Goal: Transaction & Acquisition: Purchase product/service

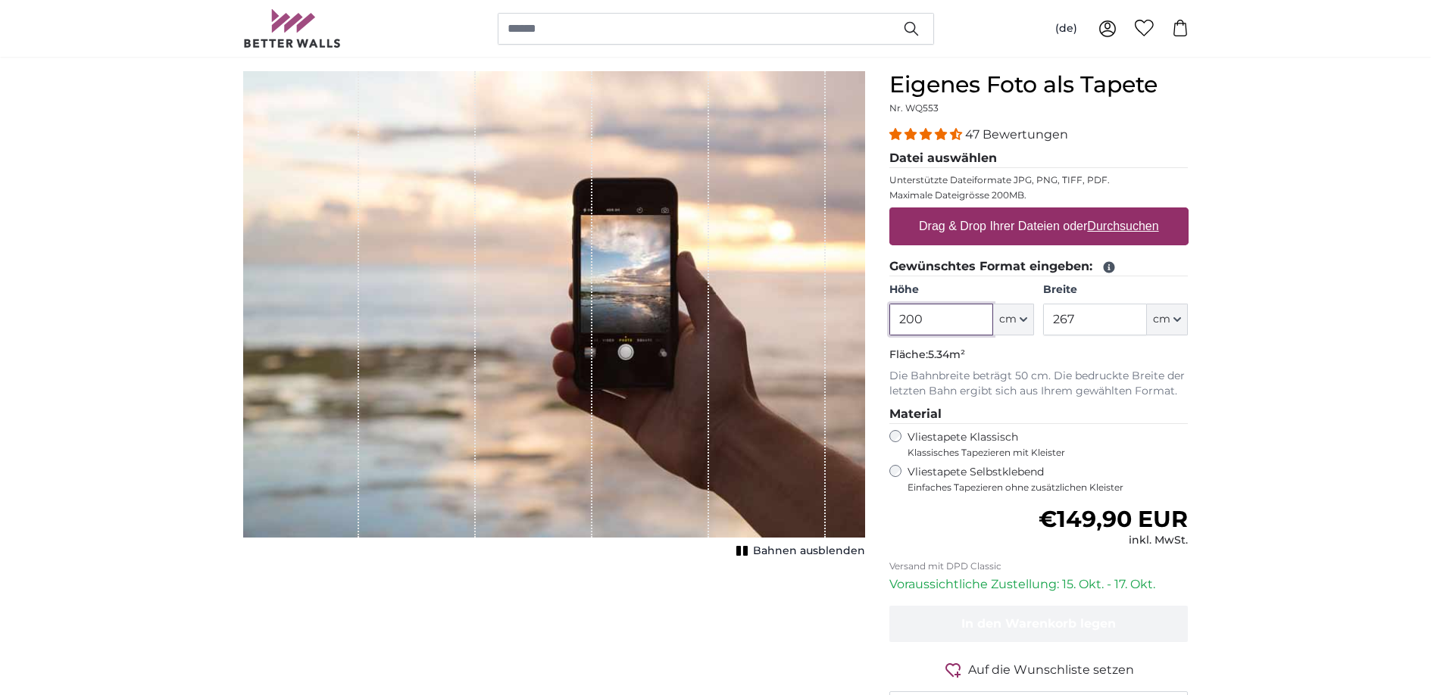
scroll to position [189, 0]
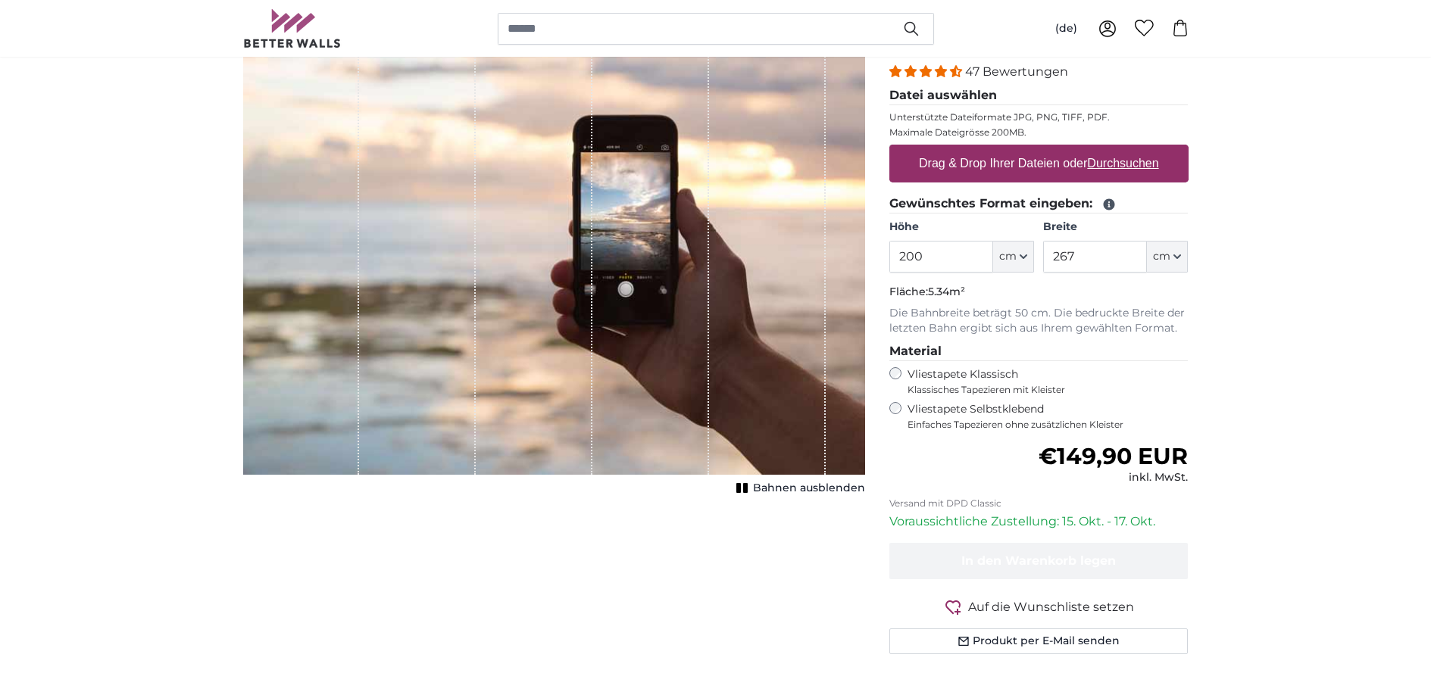
click at [971, 164] on label "Drag & Drop Ihrer Dateien oder Durchsuchen" at bounding box center [1039, 163] width 252 height 30
click at [971, 149] on input "Drag & Drop Ihrer Dateien oder Durchsuchen" at bounding box center [1038, 147] width 299 height 5
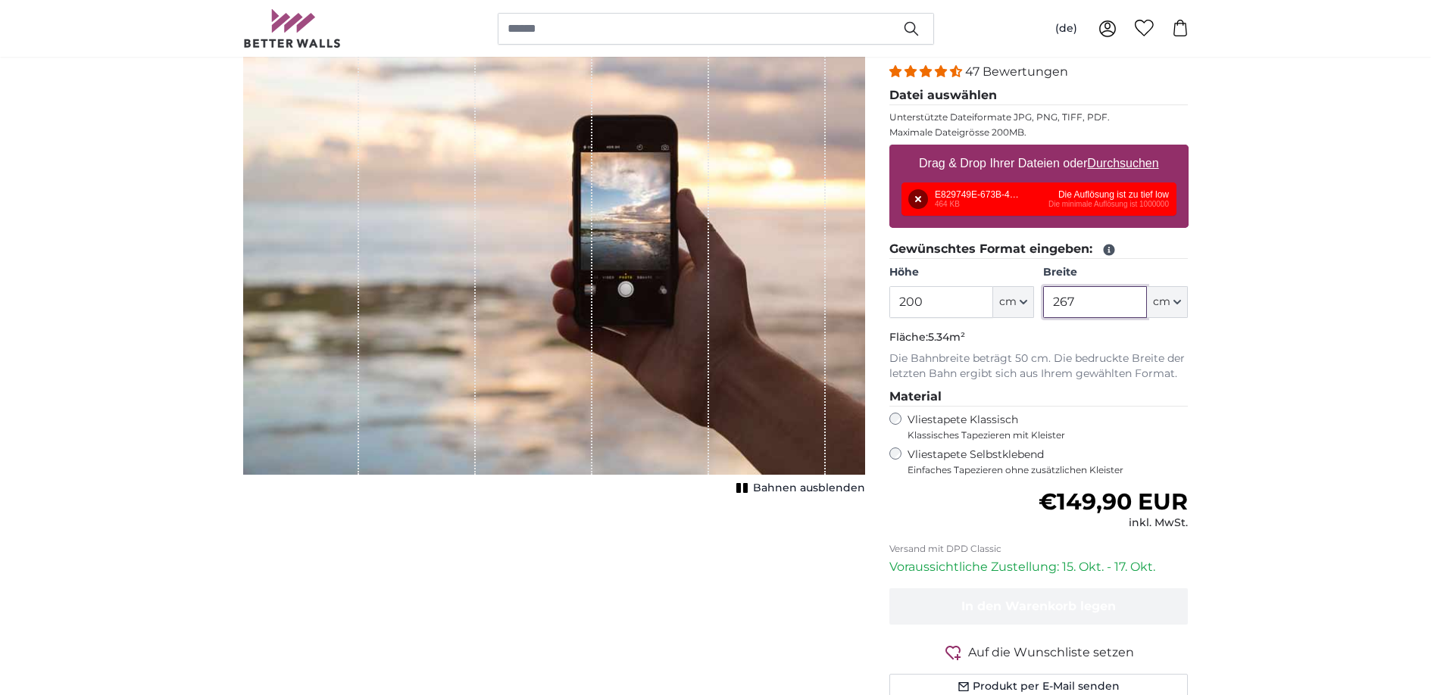
click at [1098, 301] on input "267" at bounding box center [1095, 302] width 104 height 32
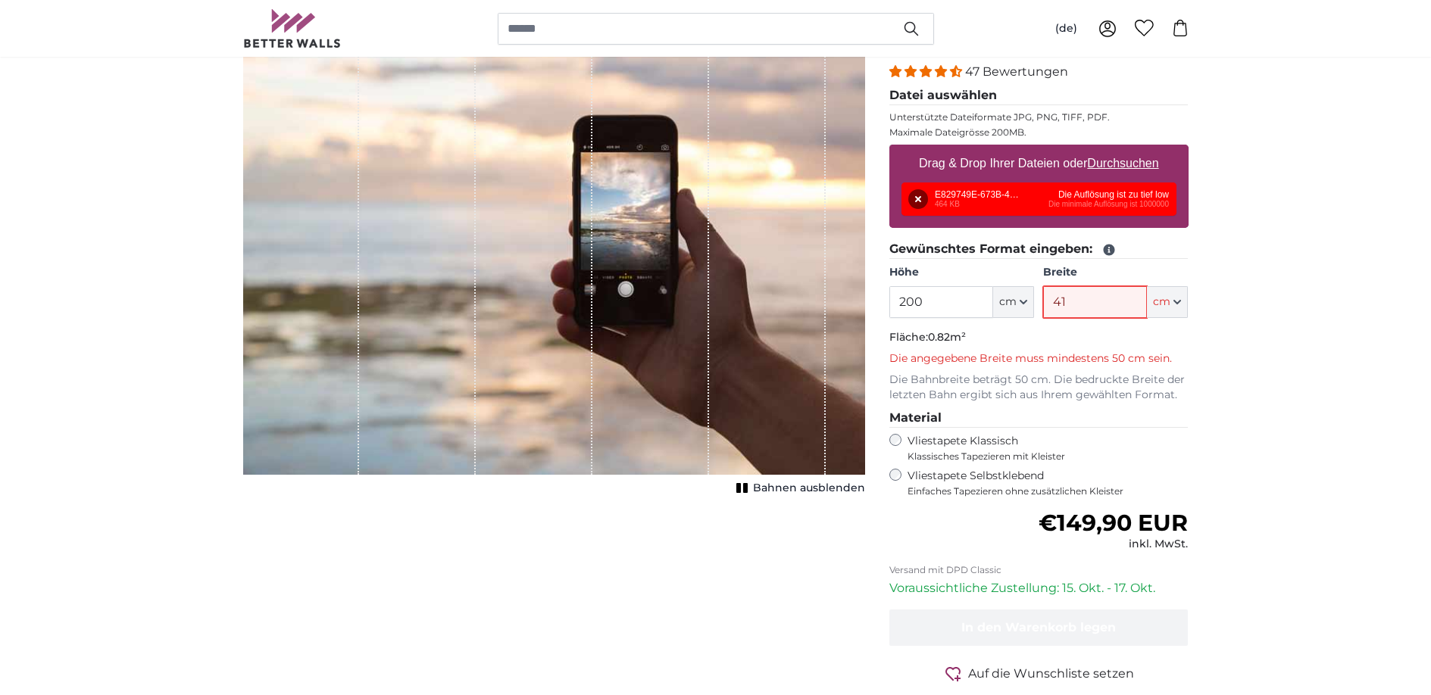
type input "4"
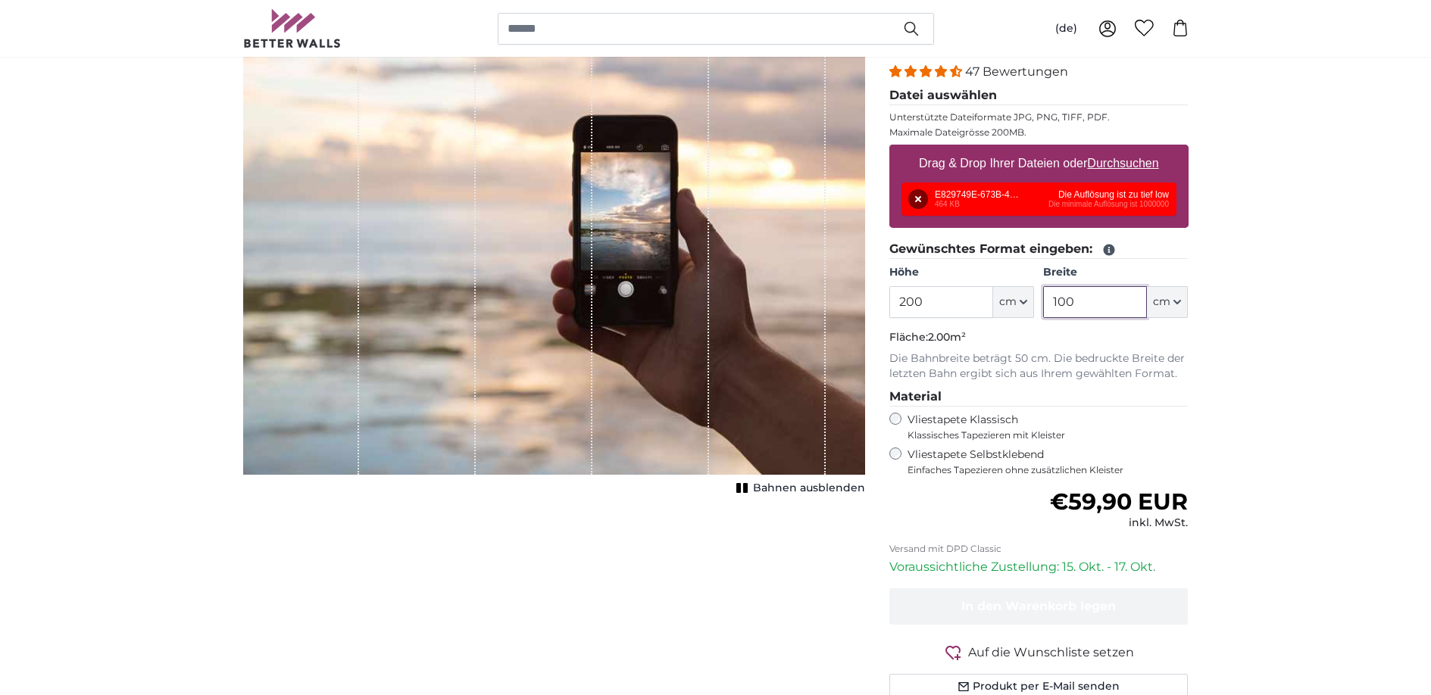
type input "100"
click at [1010, 208] on div "Entfernen Nochmal versuchen Entfernen Hochladen Abbrechen Nochmal versuchen Ent…" at bounding box center [1038, 199] width 275 height 33
click at [1081, 200] on div "Entfernen Nochmal versuchen Entfernen Hochladen Abbrechen Nochmal versuchen Ent…" at bounding box center [1038, 199] width 275 height 33
click at [919, 198] on button "Entfernen" at bounding box center [918, 199] width 20 height 20
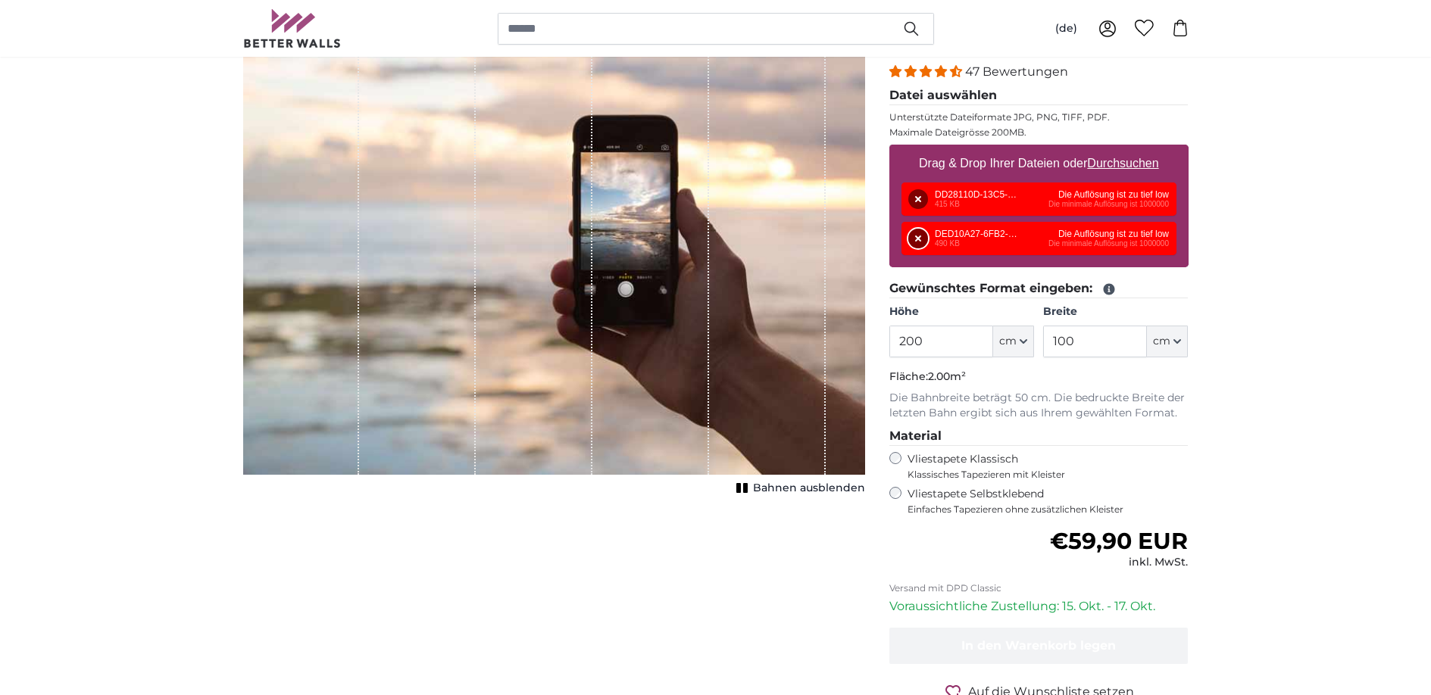
click at [922, 238] on button "Entfernen" at bounding box center [918, 239] width 20 height 20
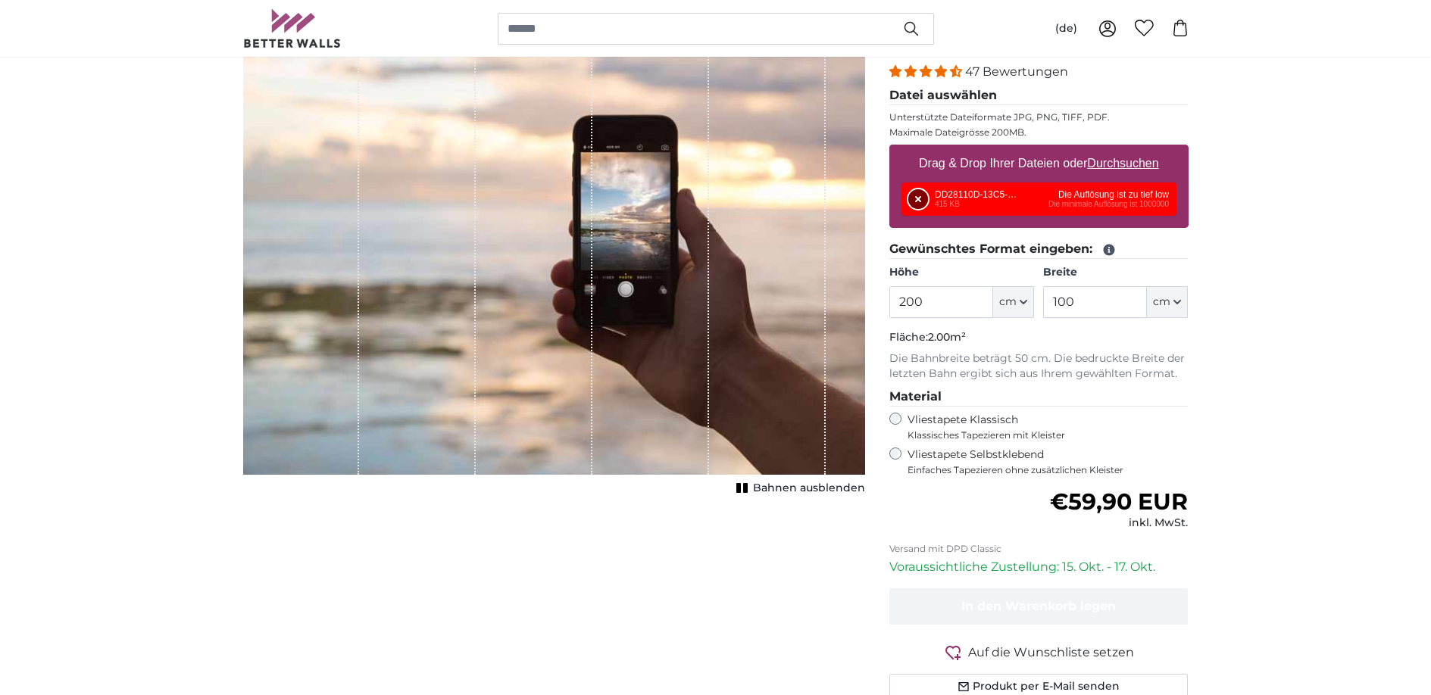
click at [913, 203] on button "Entfernen" at bounding box center [918, 199] width 20 height 20
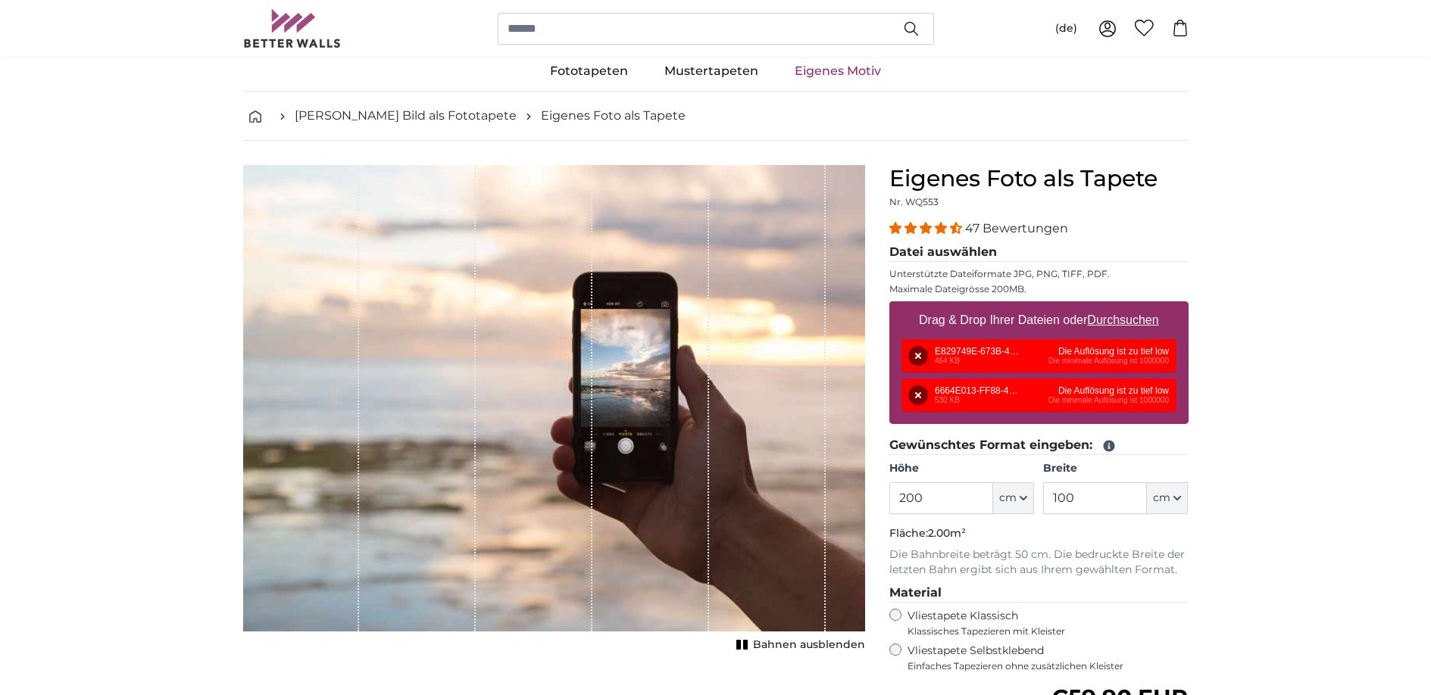
scroll to position [52, 0]
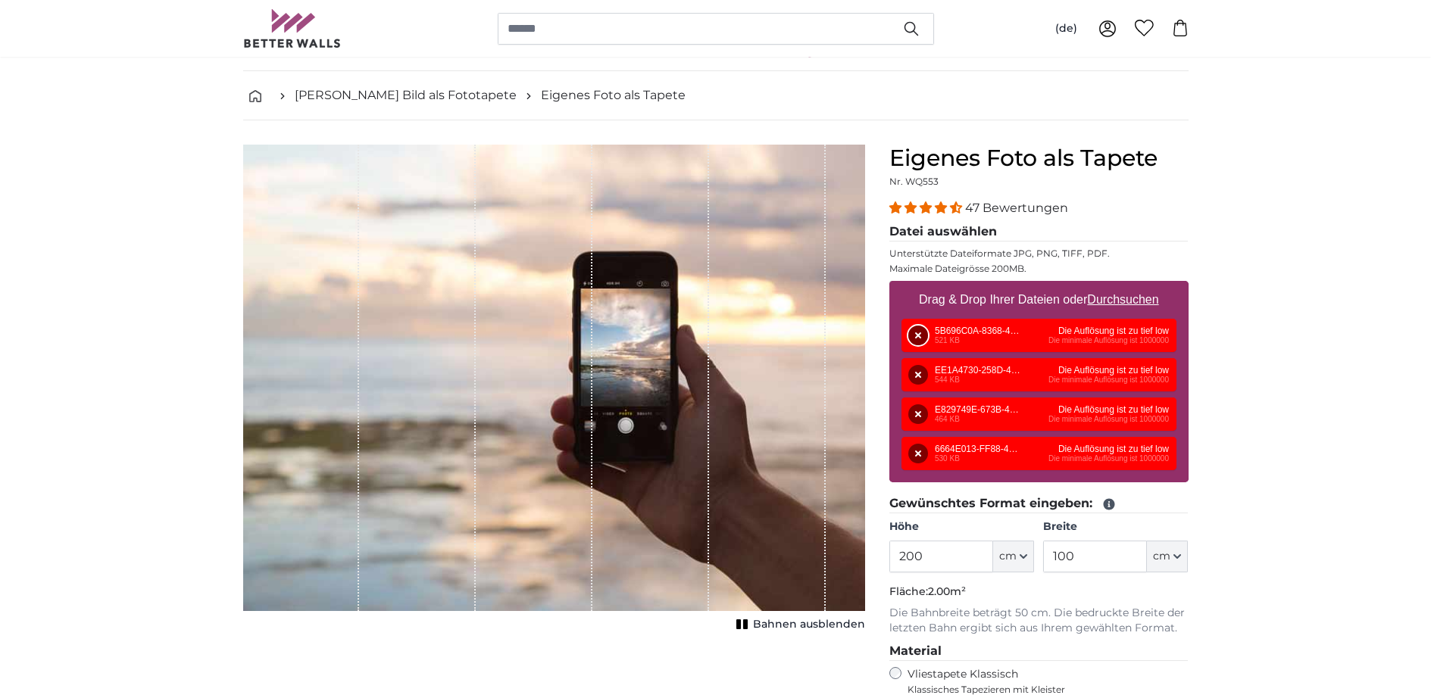
click at [912, 335] on button "Entfernen" at bounding box center [918, 336] width 20 height 20
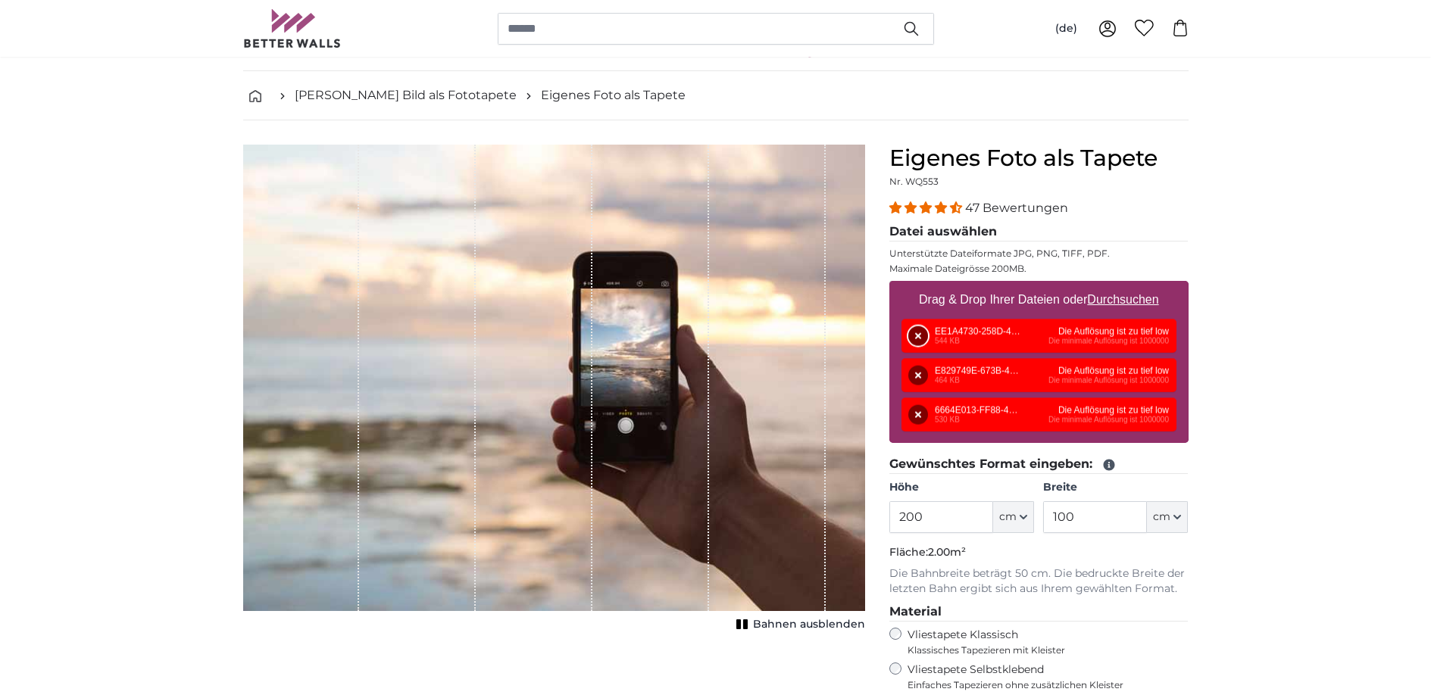
click at [916, 335] on button "Entfernen" at bounding box center [918, 336] width 20 height 20
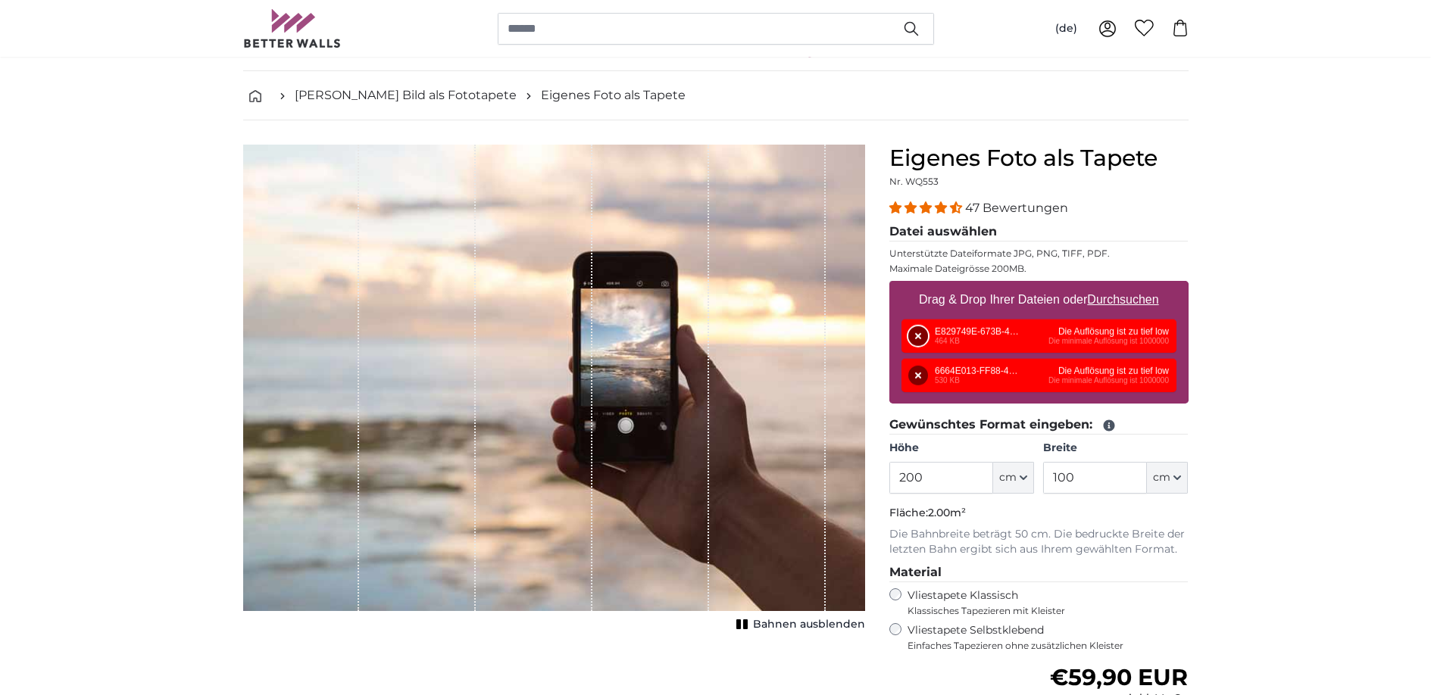
click at [916, 335] on button "Entfernen" at bounding box center [918, 336] width 20 height 20
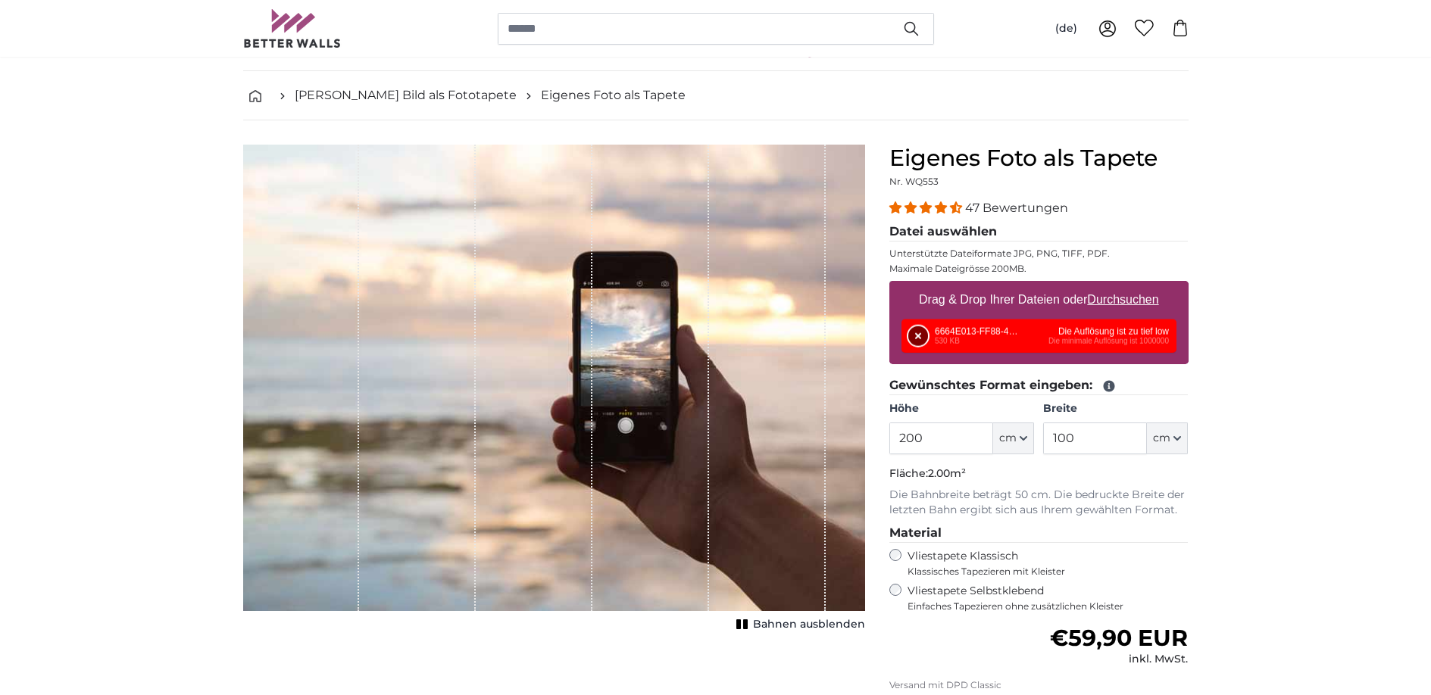
click at [916, 335] on button "Entfernen" at bounding box center [918, 336] width 20 height 20
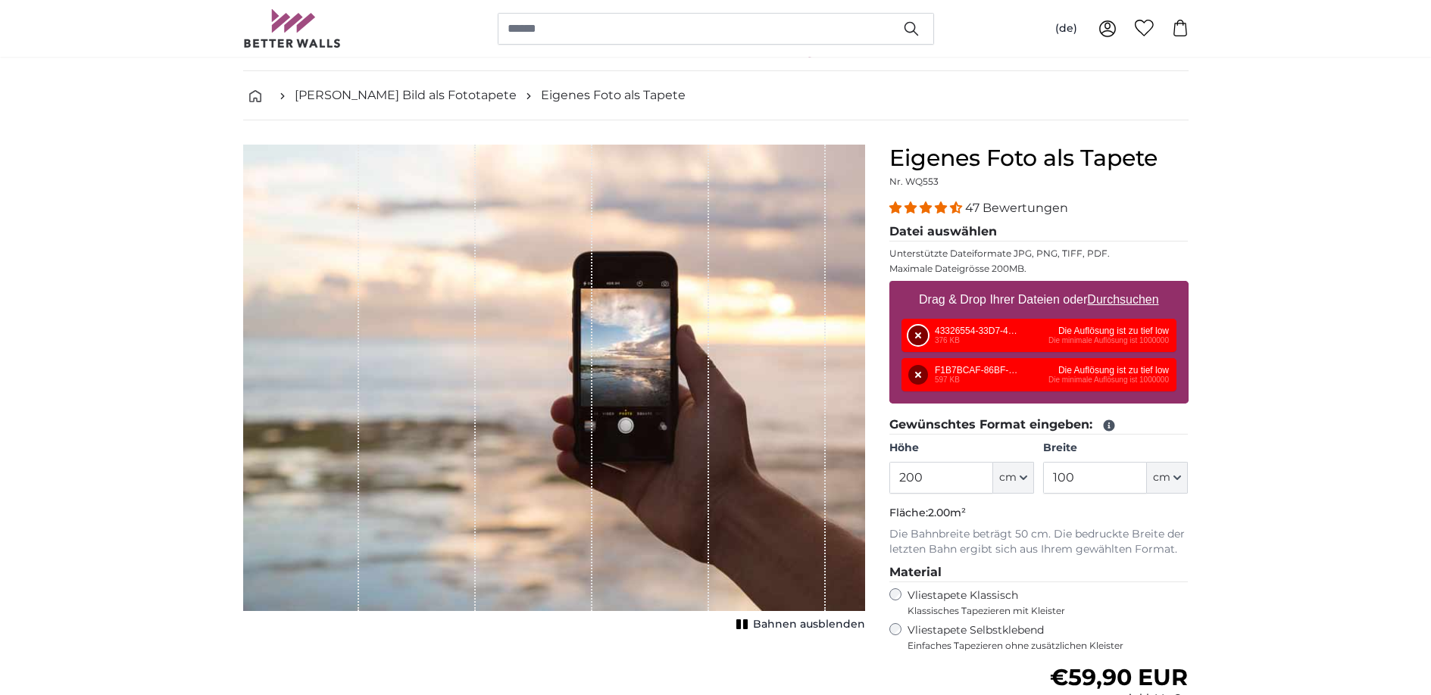
click at [922, 337] on button "Entfernen" at bounding box center [918, 336] width 20 height 20
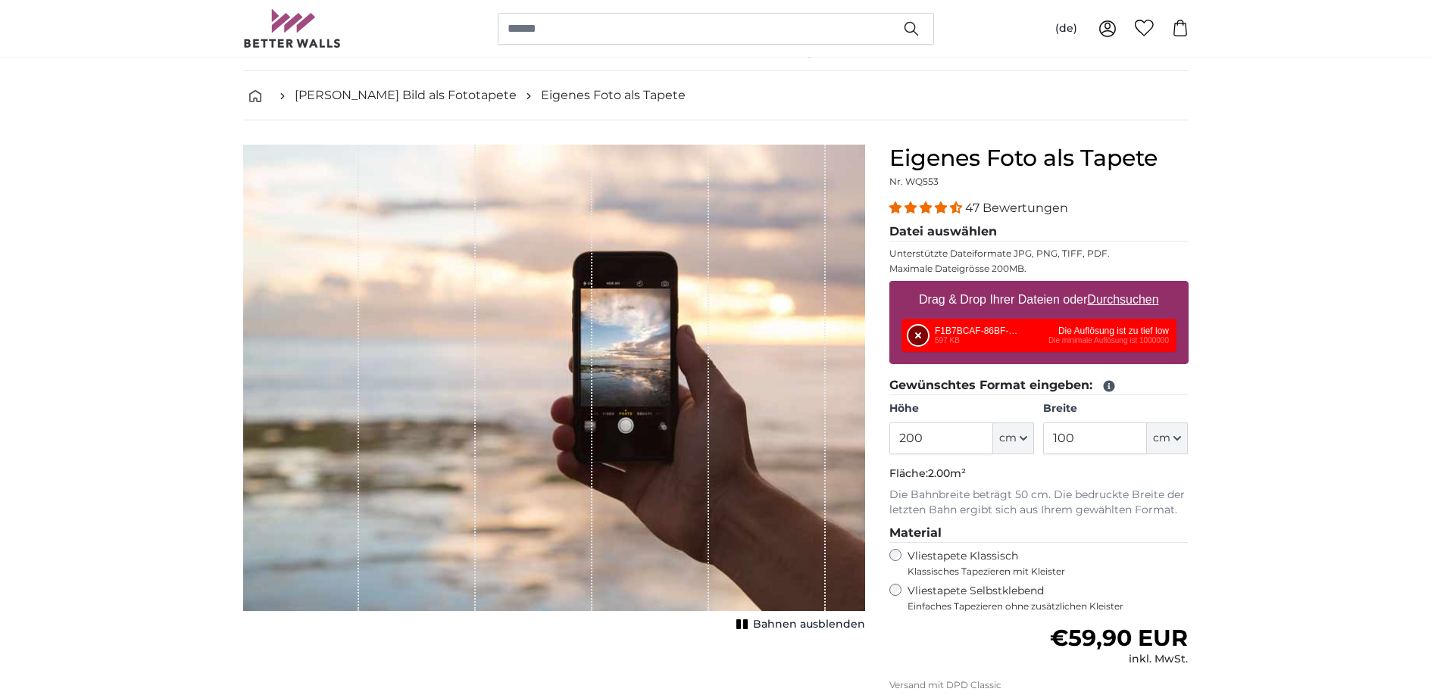
click at [916, 332] on button "Entfernen" at bounding box center [918, 336] width 20 height 20
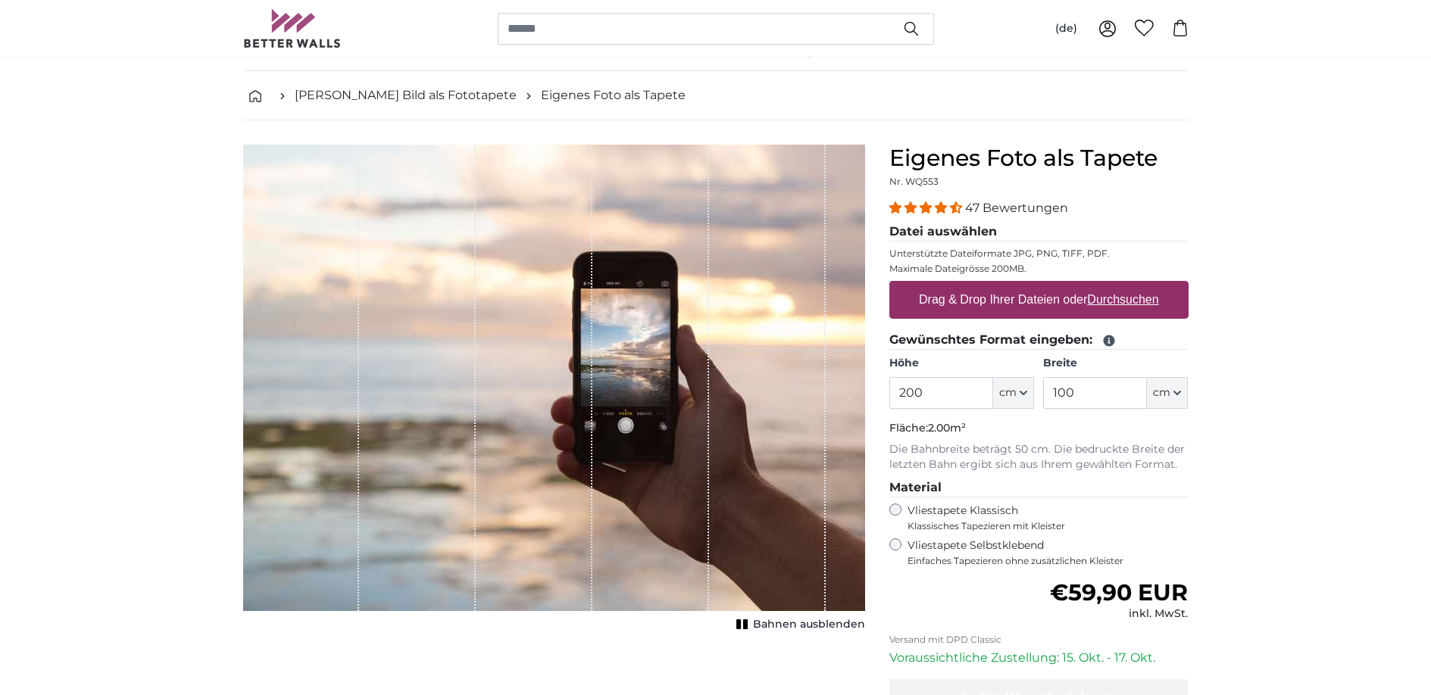
scroll to position [55, 0]
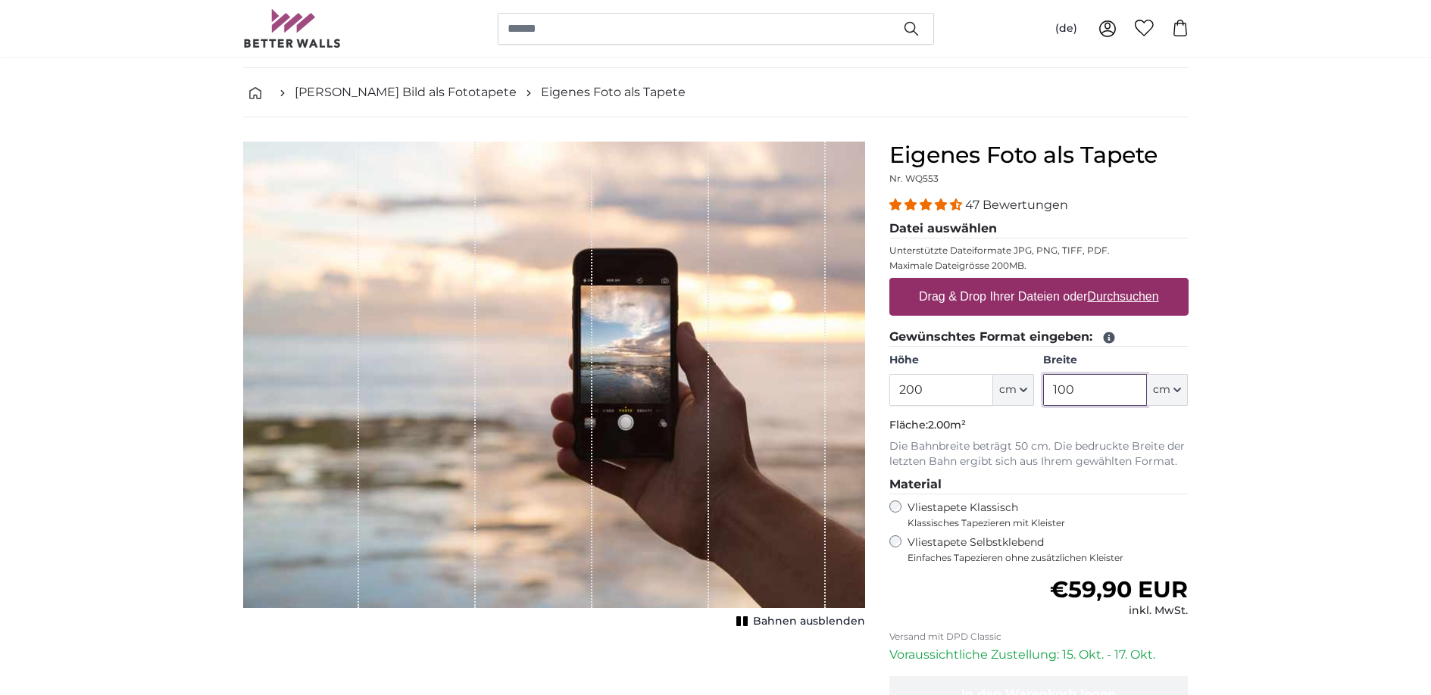
click at [1098, 395] on input "100" at bounding box center [1095, 390] width 104 height 32
drag, startPoint x: 1097, startPoint y: 393, endPoint x: 1026, endPoint y: 392, distance: 70.4
click at [1026, 392] on div "Höhe 200 ft cm Centimeter (cm) Inches (inch) Feet (ft. in.) Breite 100 ft cm Ce…" at bounding box center [1038, 379] width 299 height 53
type input "50"
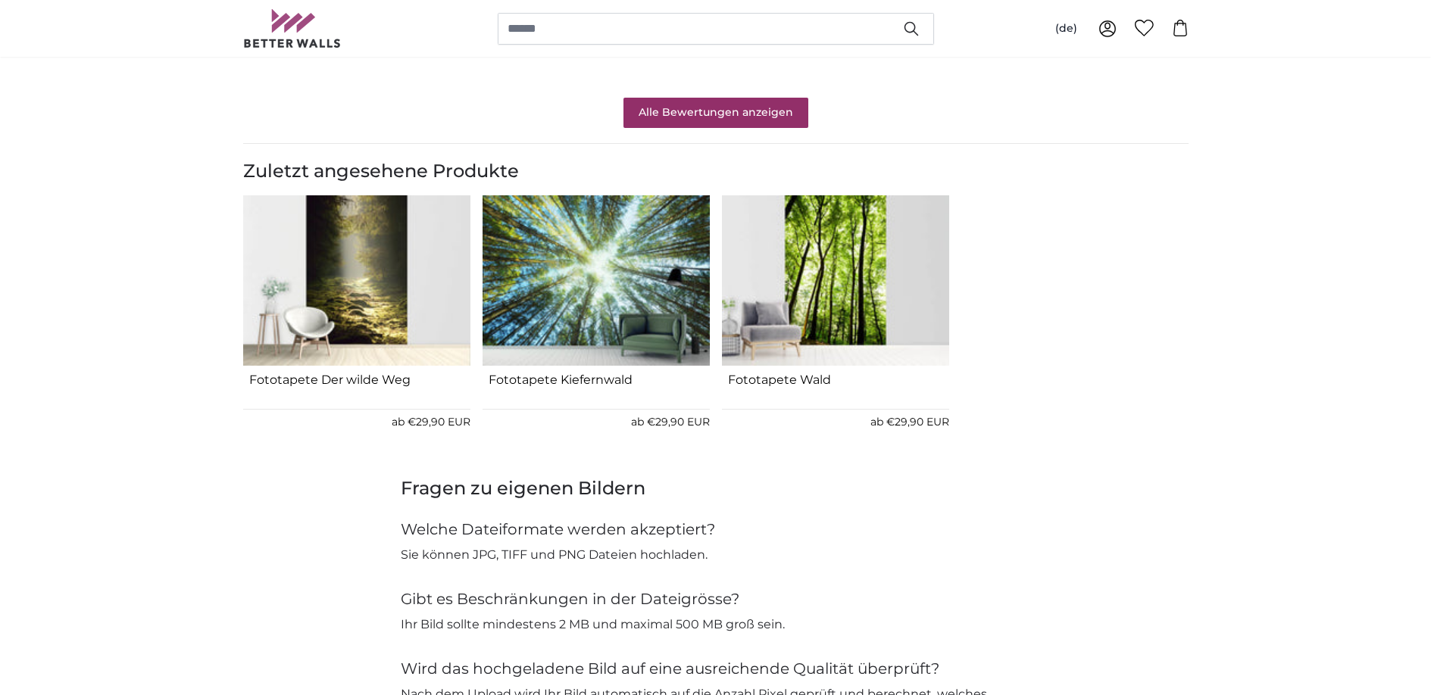
scroll to position [1479, 0]
